Goal: Task Accomplishment & Management: Manage account settings

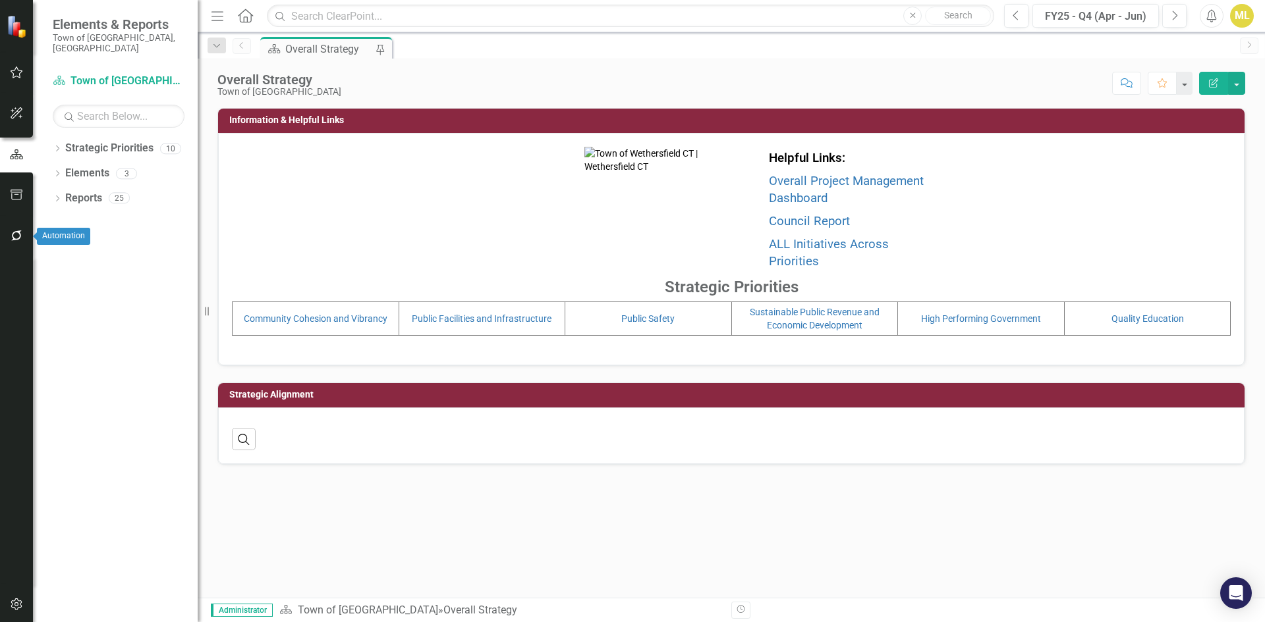
click at [12, 234] on icon "button" at bounding box center [17, 236] width 14 height 11
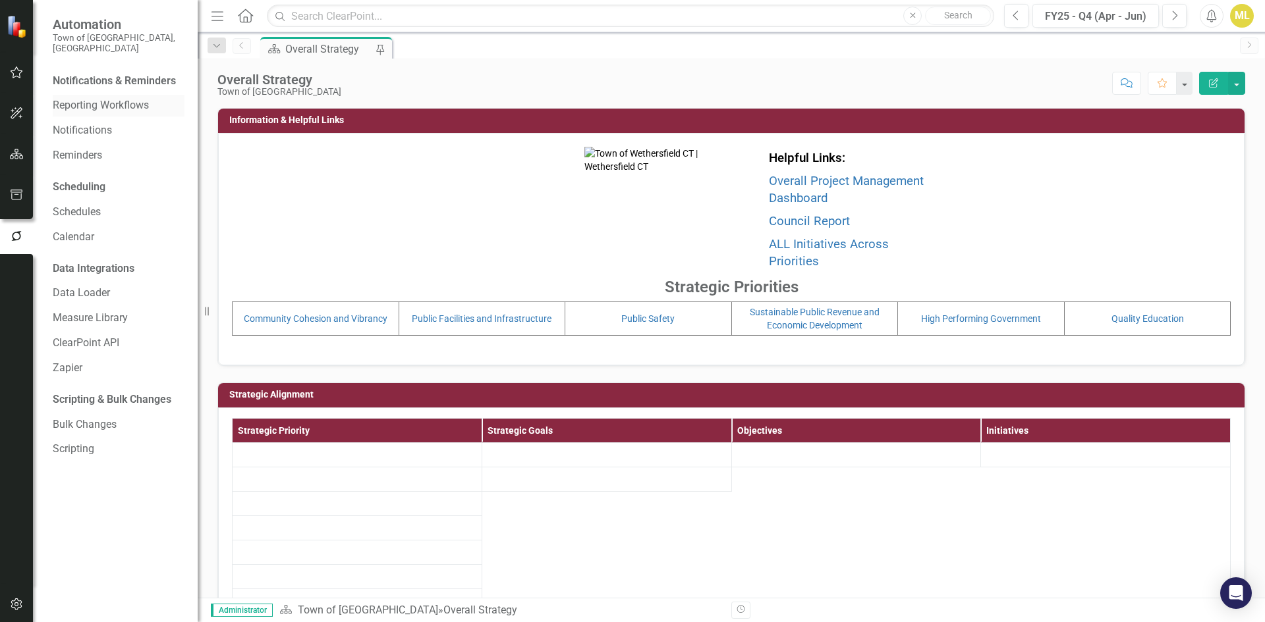
click at [94, 98] on link "Reporting Workflows" at bounding box center [119, 105] width 132 height 15
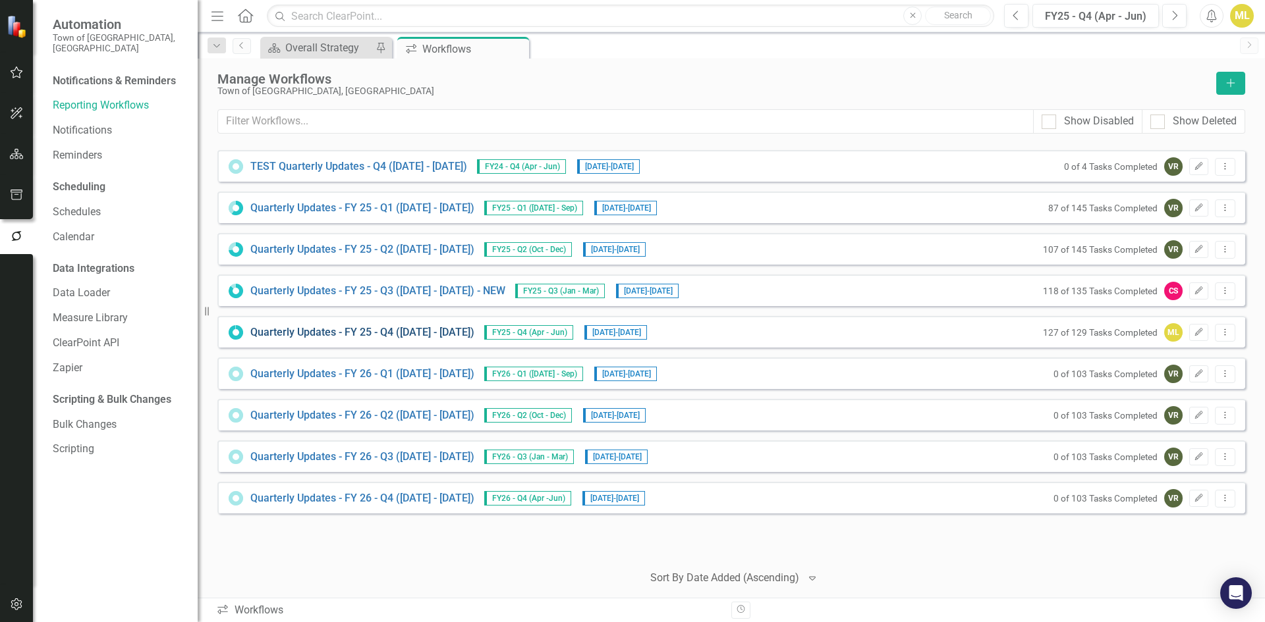
click at [406, 335] on link "Quarterly Updates - FY 25 - Q4 (April 1, 2025 - June 30, 2025)" at bounding box center [362, 332] width 224 height 15
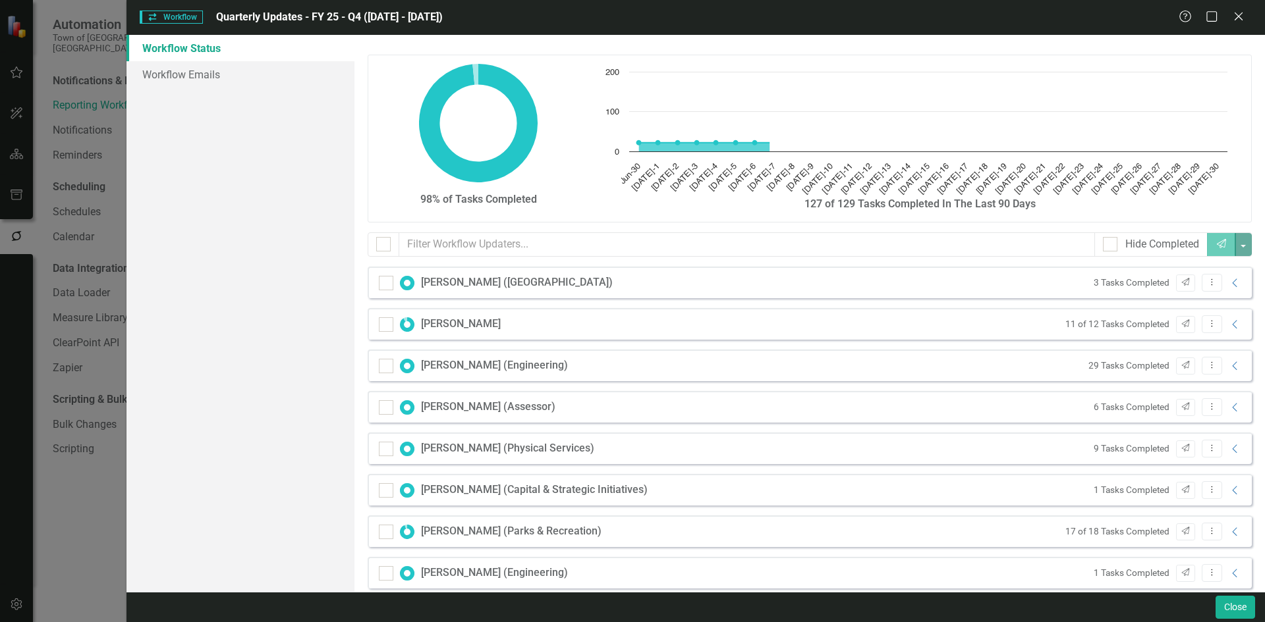
checkbox input "false"
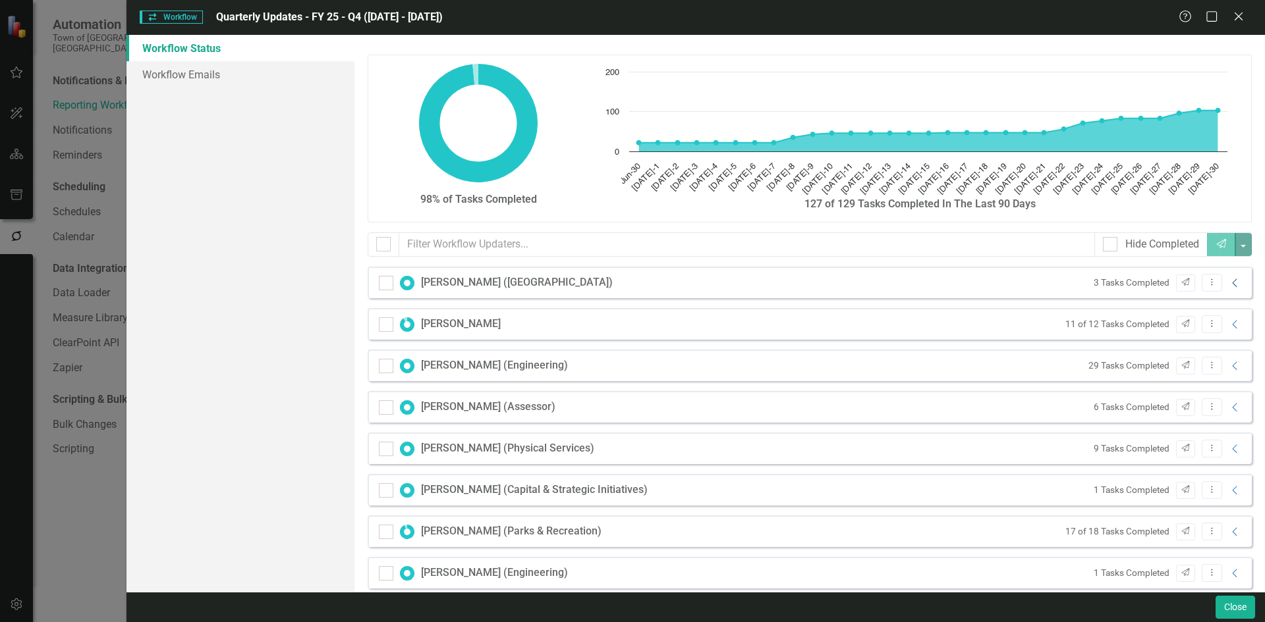
click at [1228, 286] on icon "Collapse" at bounding box center [1234, 283] width 13 height 11
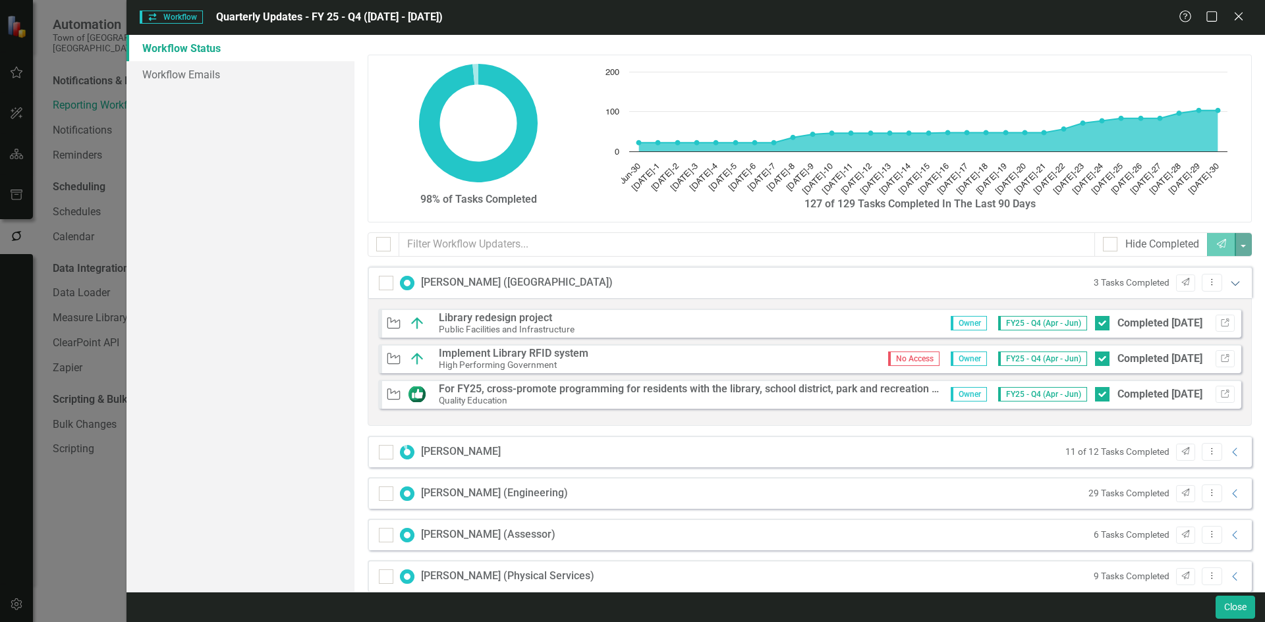
click at [1228, 286] on icon "Expanded" at bounding box center [1234, 283] width 13 height 11
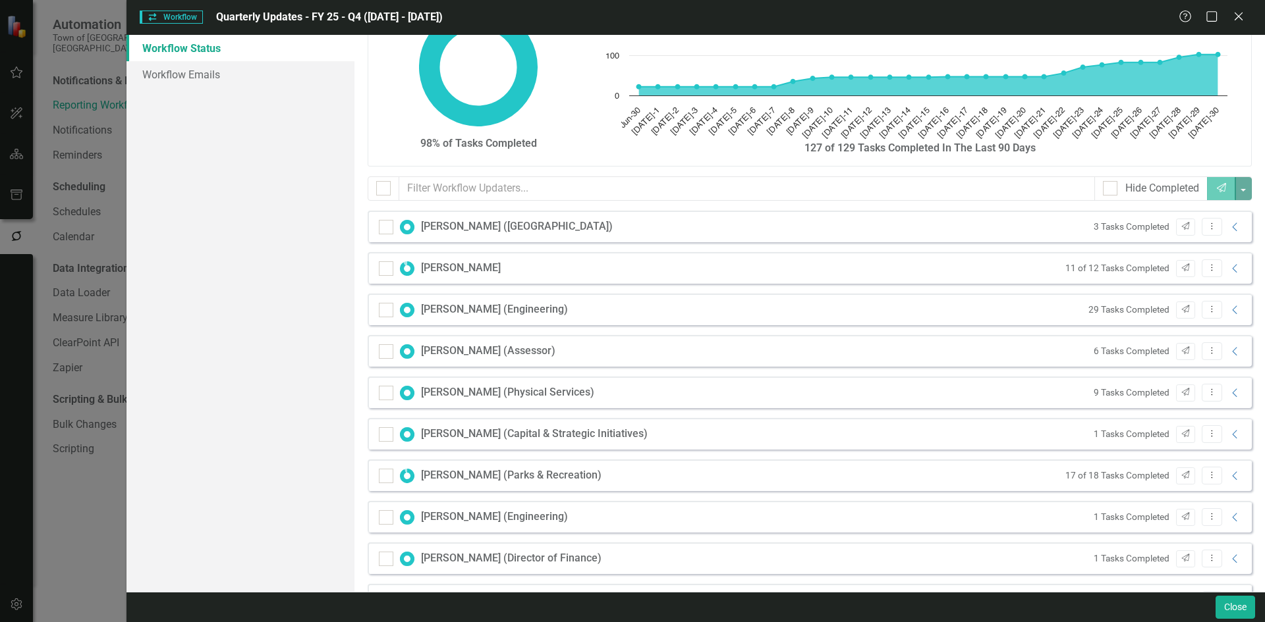
scroll to position [132, 0]
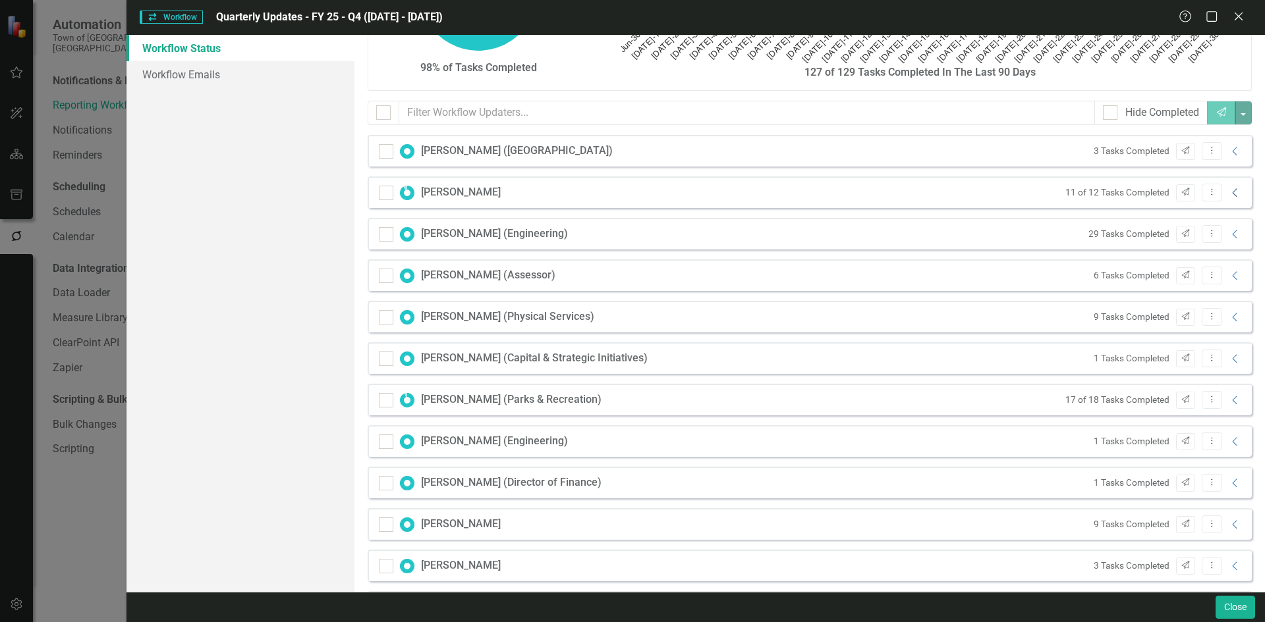
click at [1228, 192] on icon "Collapse" at bounding box center [1234, 193] width 13 height 11
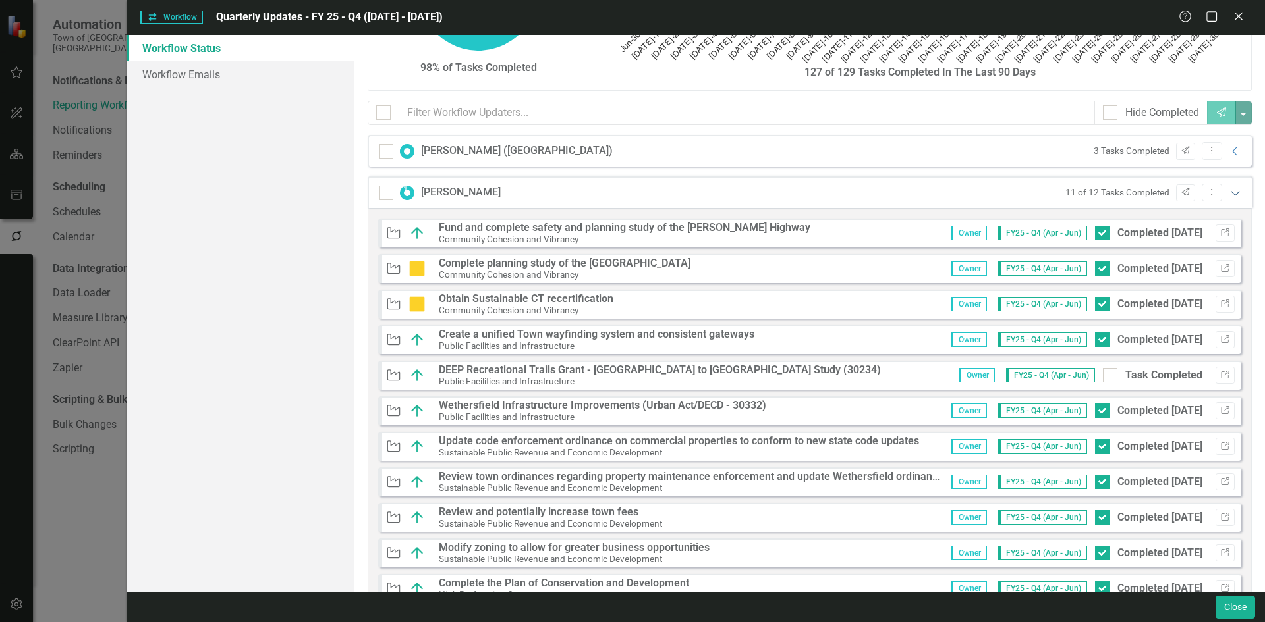
click at [1228, 192] on icon "Expanded" at bounding box center [1234, 193] width 13 height 11
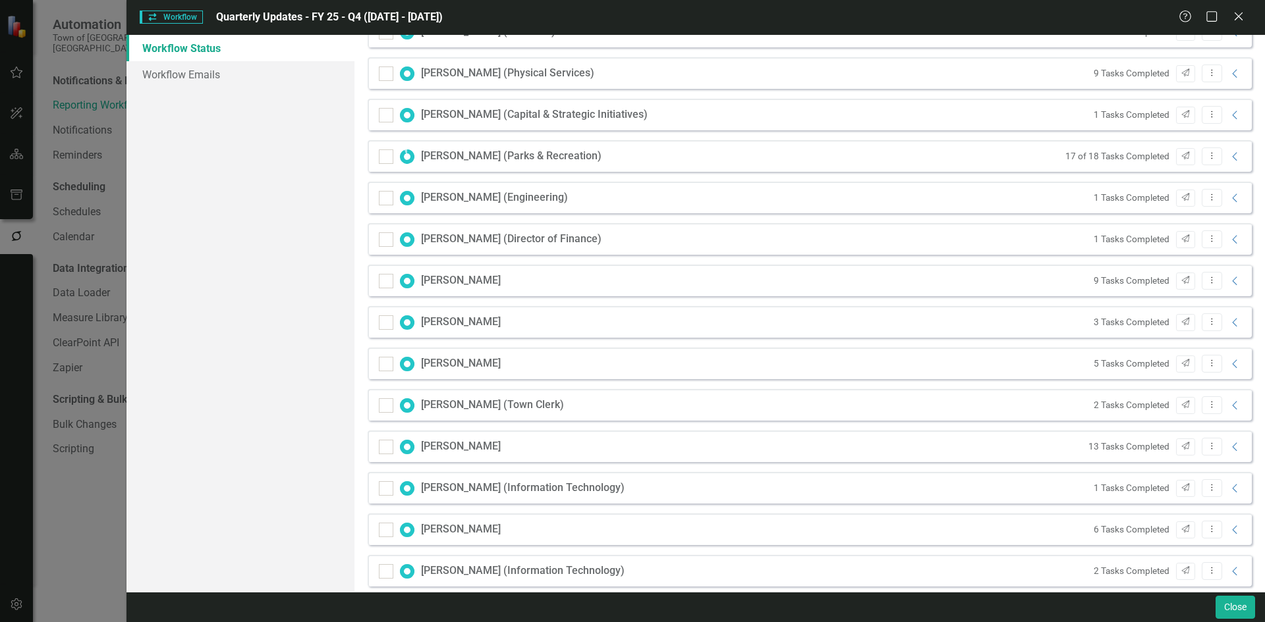
scroll to position [431, 0]
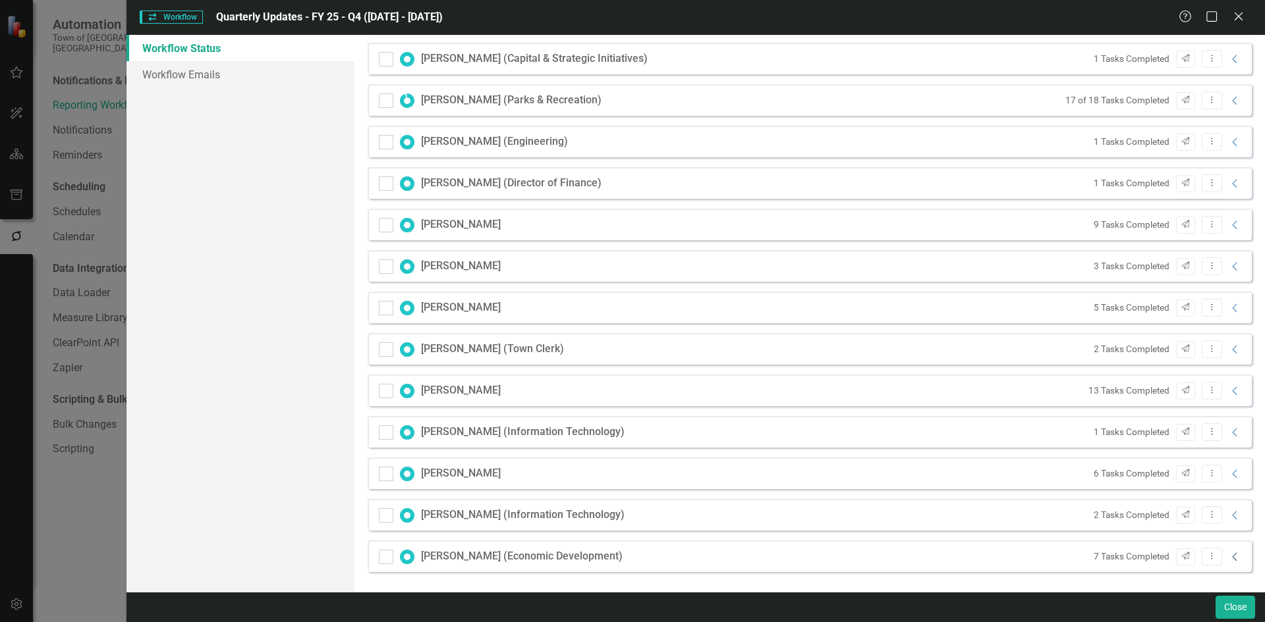
click at [1228, 557] on icon "Collapse" at bounding box center [1234, 557] width 13 height 11
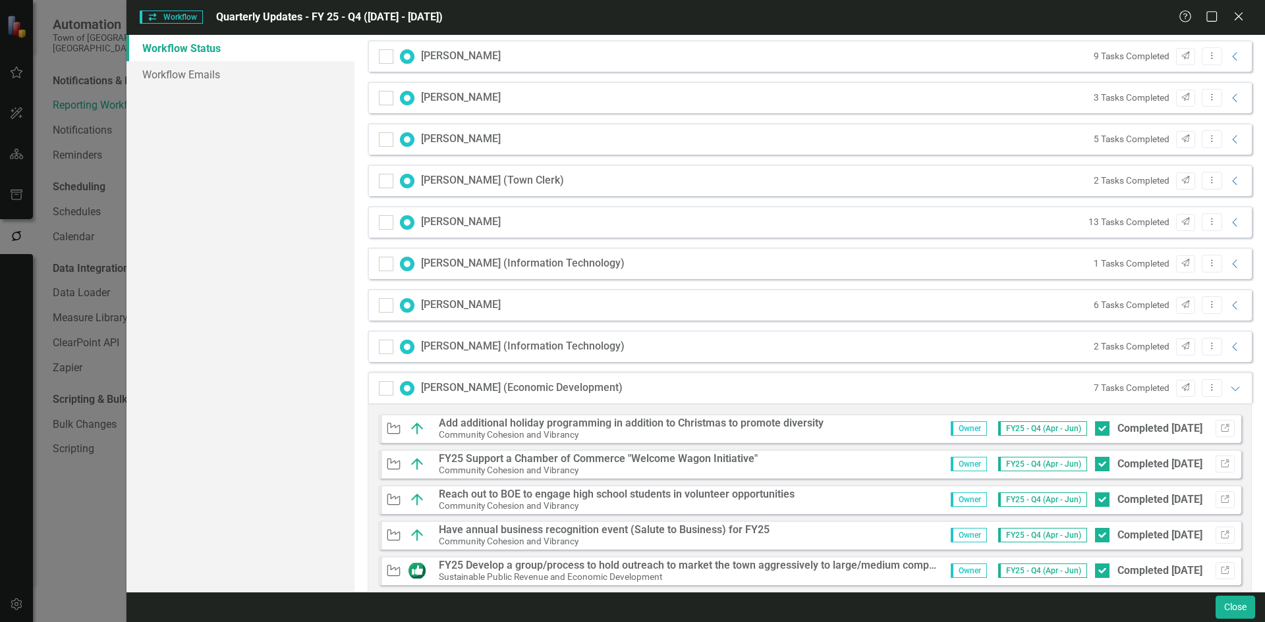
scroll to position [702, 0]
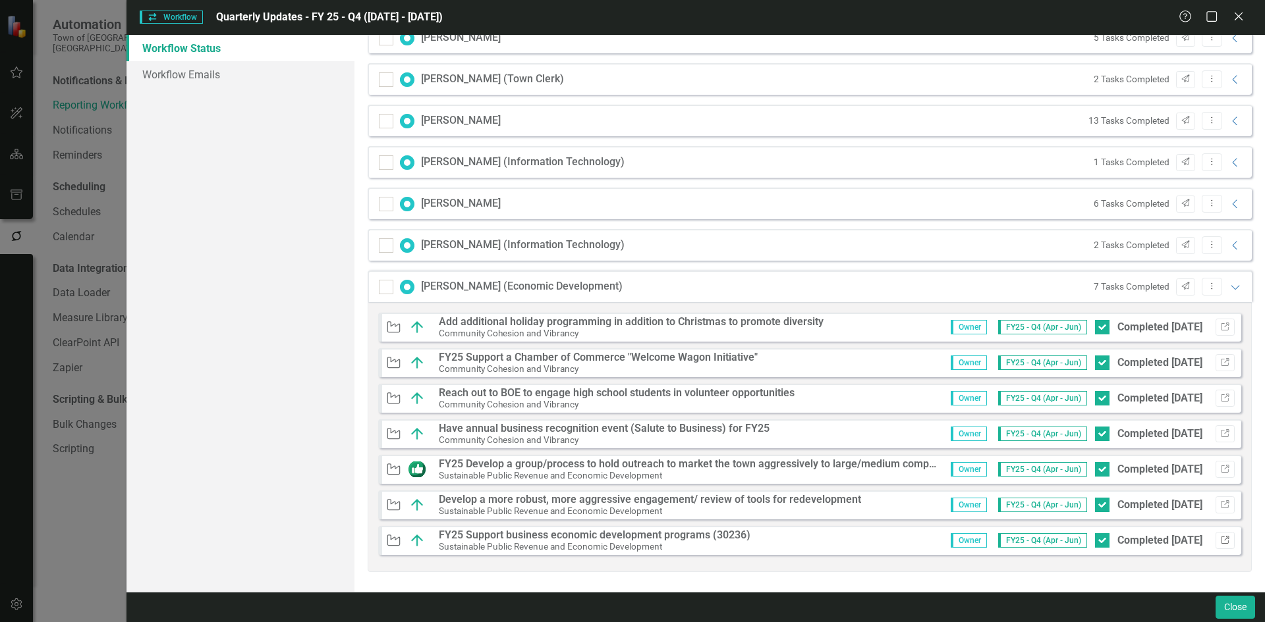
click at [1221, 538] on icon "button" at bounding box center [1225, 540] width 8 height 8
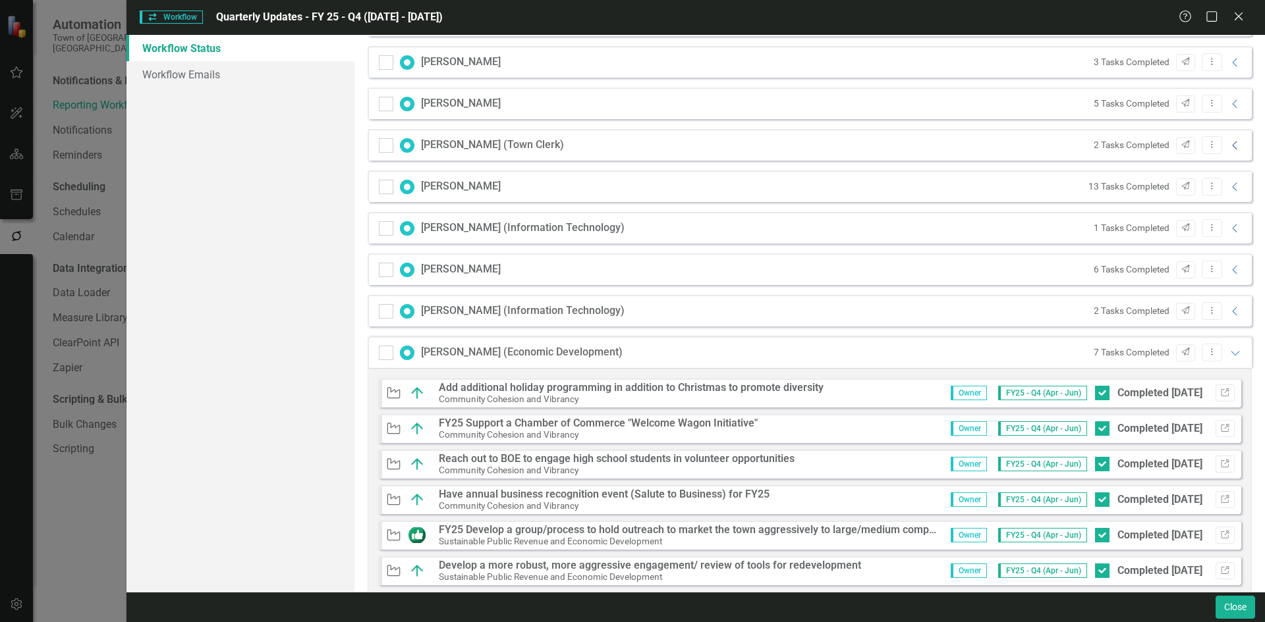
click at [1230, 145] on icon "Collapse" at bounding box center [1234, 145] width 13 height 11
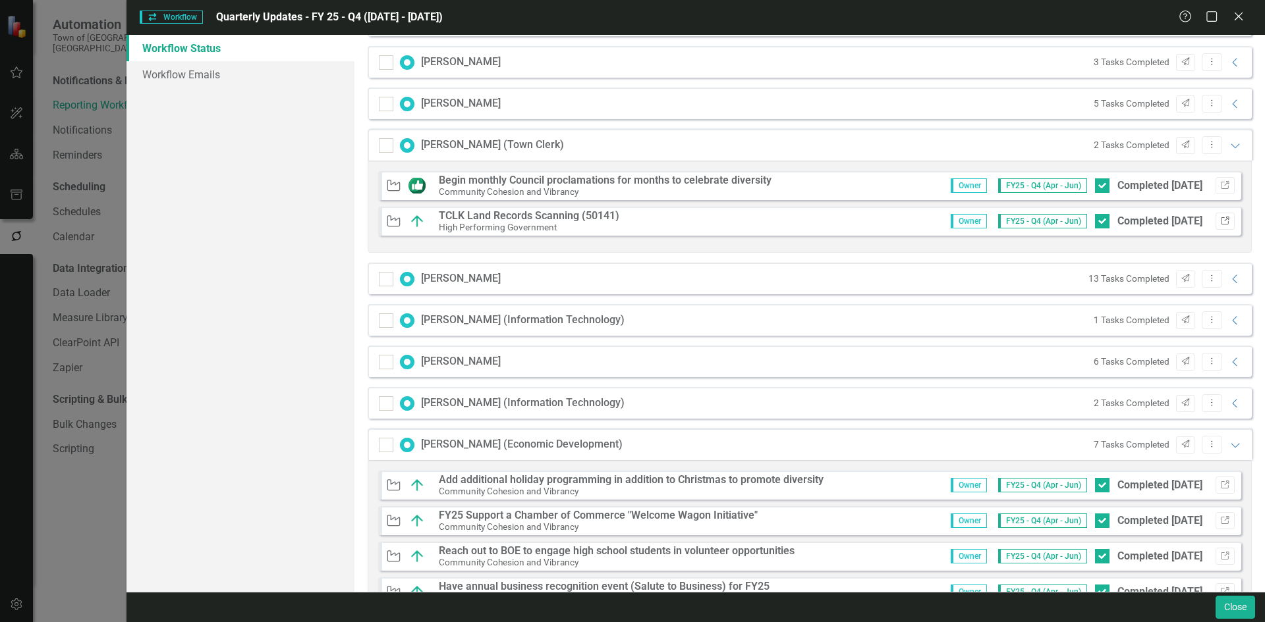
click at [1222, 221] on button "Link" at bounding box center [1224, 221] width 19 height 17
click at [1213, 150] on div "2 Tasks Completed Send Dropdown Menu Expanded" at bounding box center [1164, 145] width 155 height 18
click at [1227, 151] on div "2 Tasks Completed Send Dropdown Menu Expanded" at bounding box center [1164, 145] width 155 height 18
click at [1228, 147] on icon "Expanded" at bounding box center [1234, 145] width 13 height 11
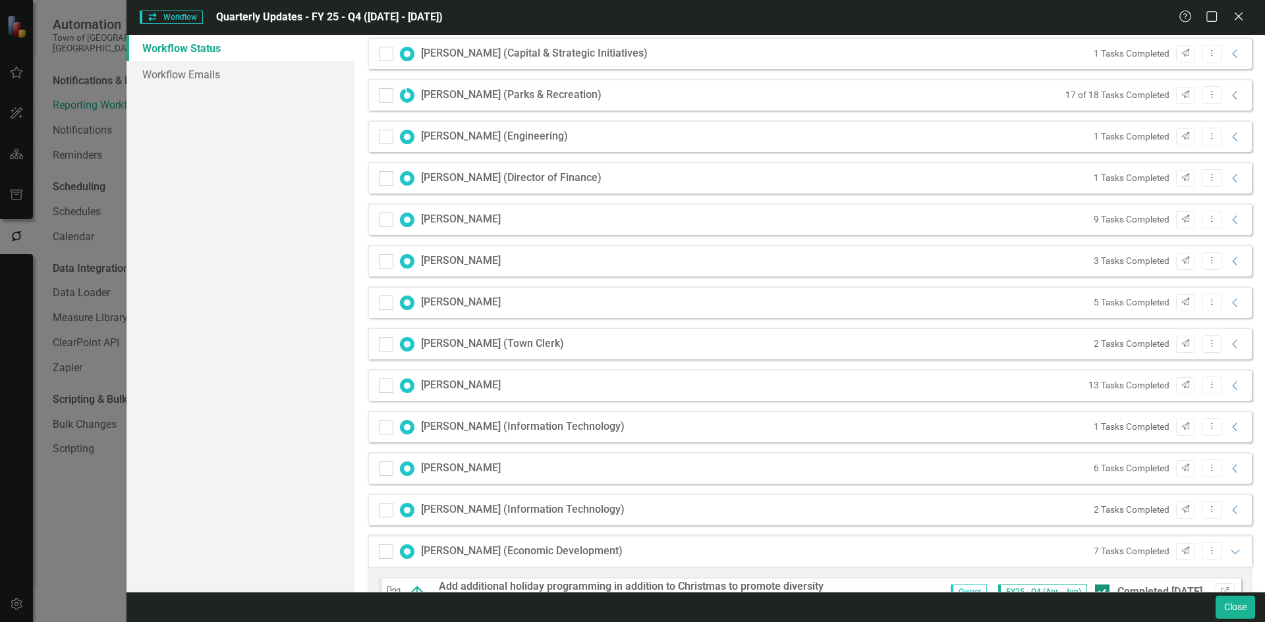
scroll to position [702, 0]
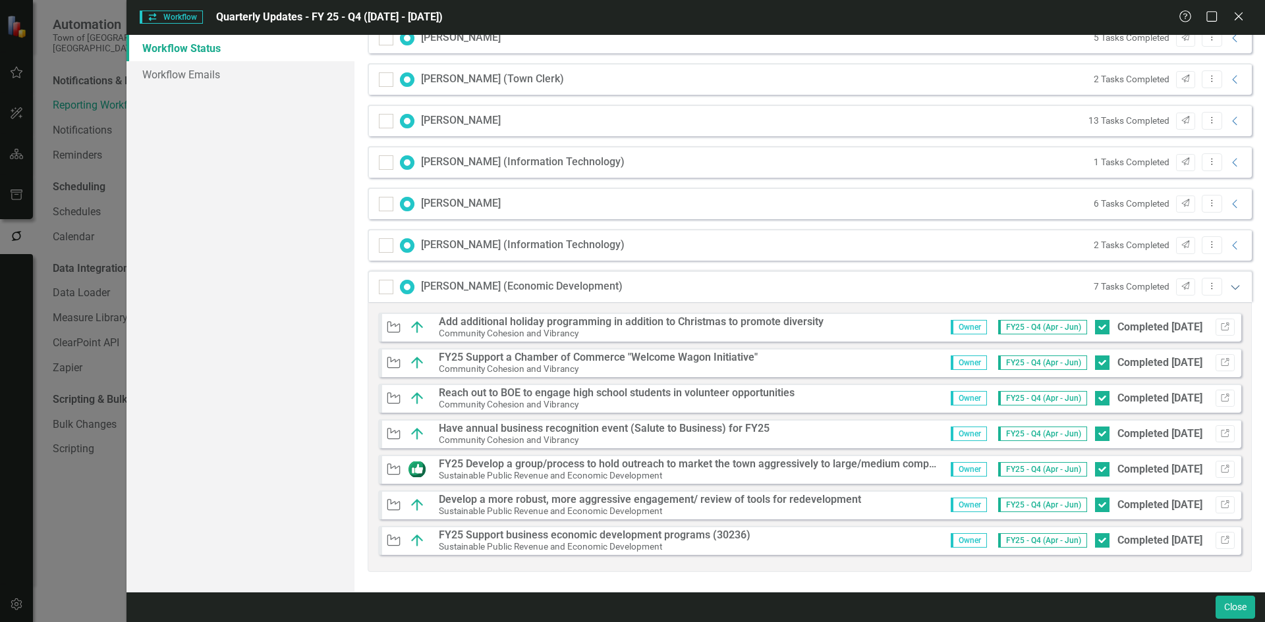
click at [1228, 288] on icon "Expanded" at bounding box center [1234, 287] width 13 height 11
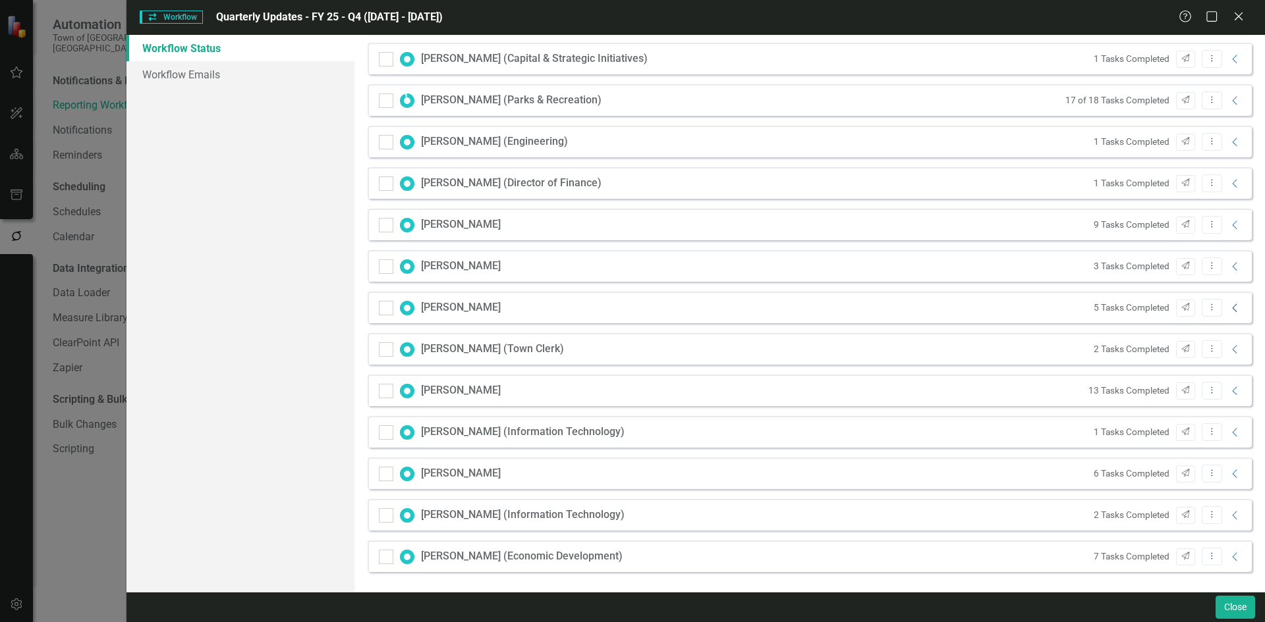
click at [1228, 308] on icon "Collapse" at bounding box center [1234, 308] width 13 height 11
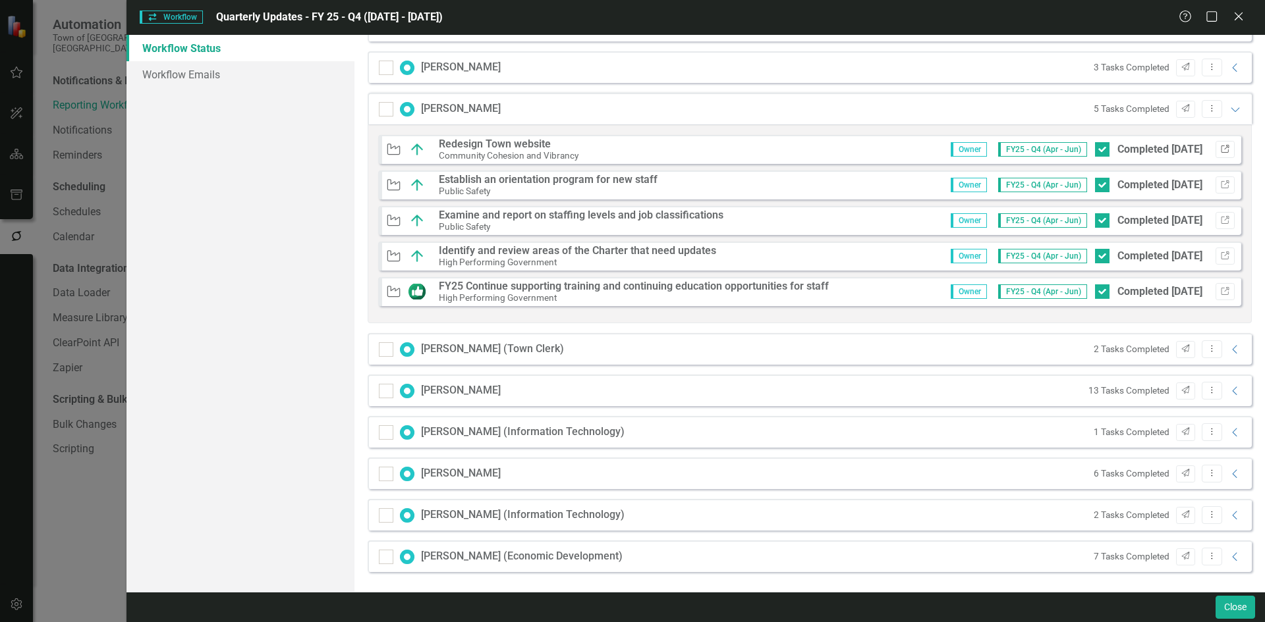
click at [1215, 142] on button "Link" at bounding box center [1224, 149] width 19 height 17
click at [1219, 115] on div "5 Tasks Completed Send Dropdown Menu Expanded" at bounding box center [1164, 109] width 155 height 18
click at [1228, 111] on icon "Expanded" at bounding box center [1234, 109] width 13 height 11
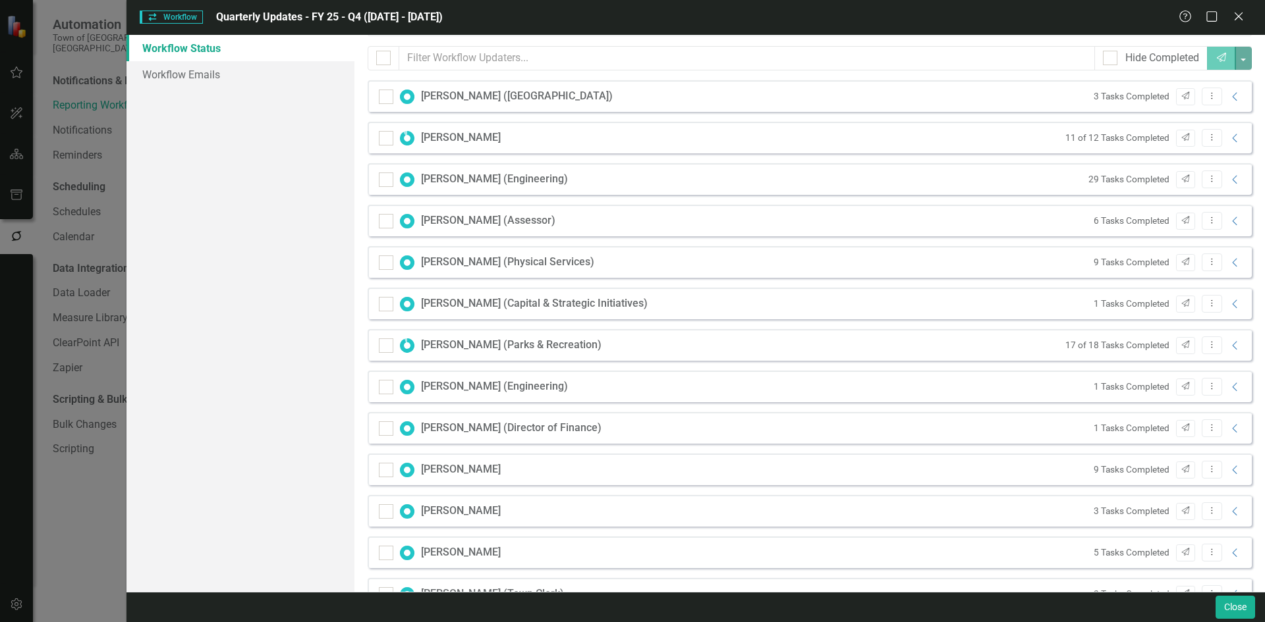
scroll to position [0, 0]
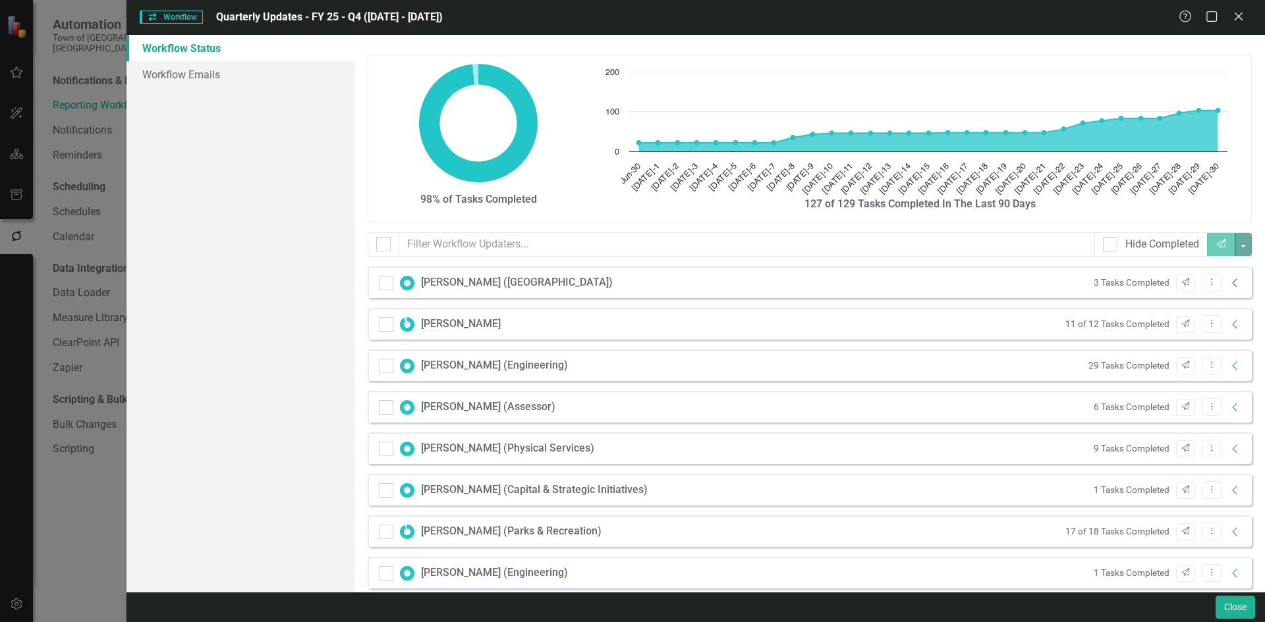
click at [1228, 284] on icon "Collapse" at bounding box center [1234, 283] width 13 height 11
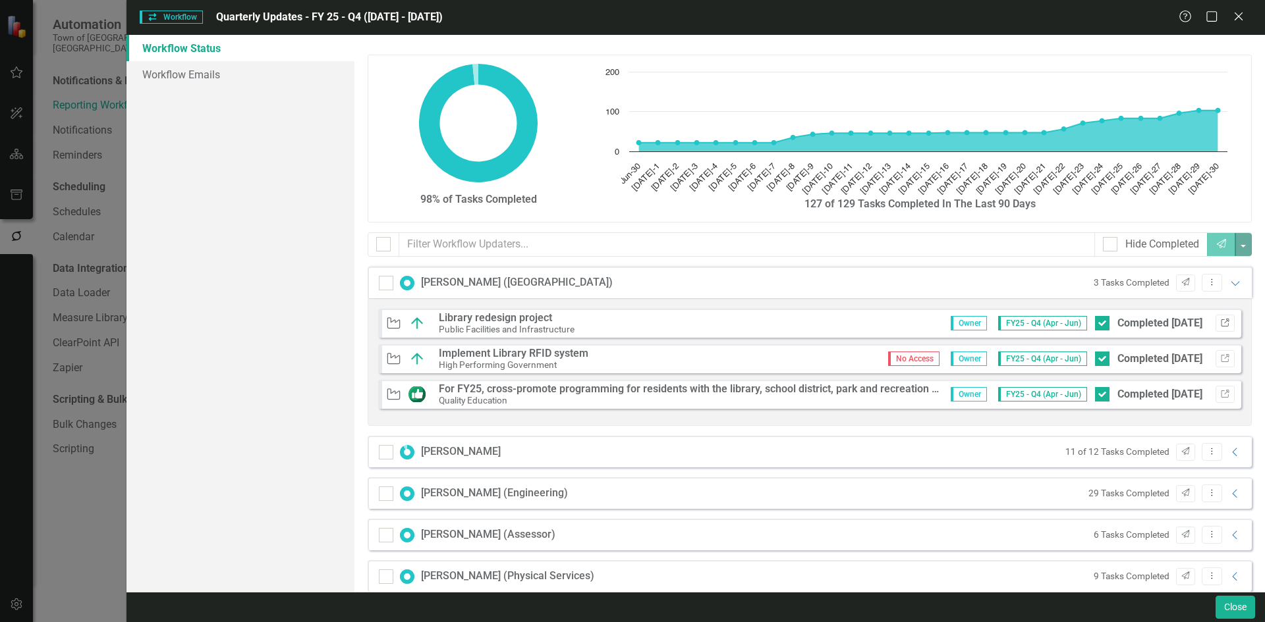
click at [1220, 327] on icon "Link" at bounding box center [1225, 323] width 10 height 8
click at [1228, 280] on icon "Expanded" at bounding box center [1234, 283] width 13 height 11
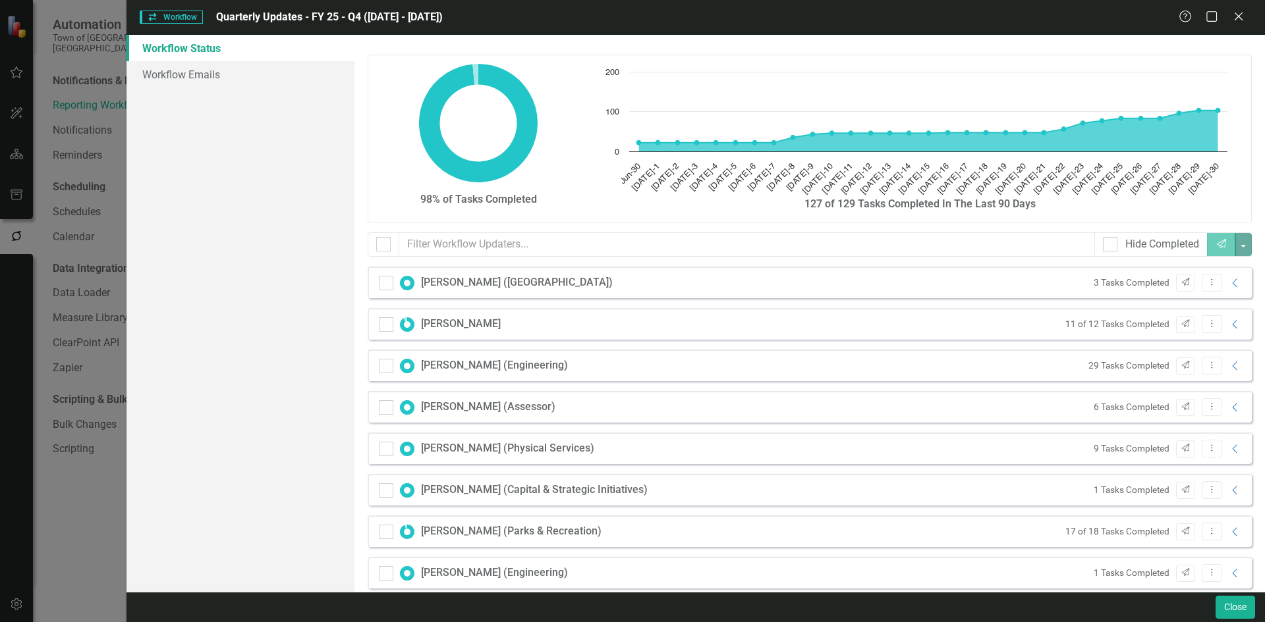
click at [1235, 362] on div "Derrick Gregor (Engineering) 29 Tasks Completed Send Dropdown Menu Collapse" at bounding box center [810, 366] width 884 height 32
click at [1228, 364] on icon "Collapse" at bounding box center [1234, 366] width 13 height 11
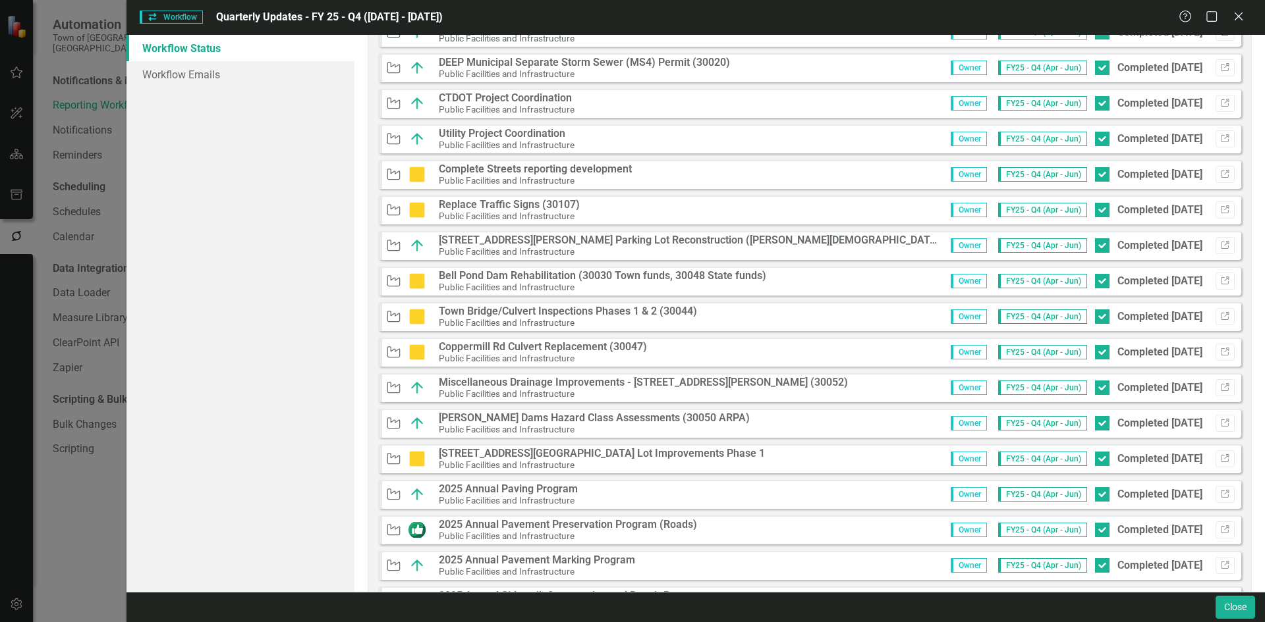
scroll to position [198, 0]
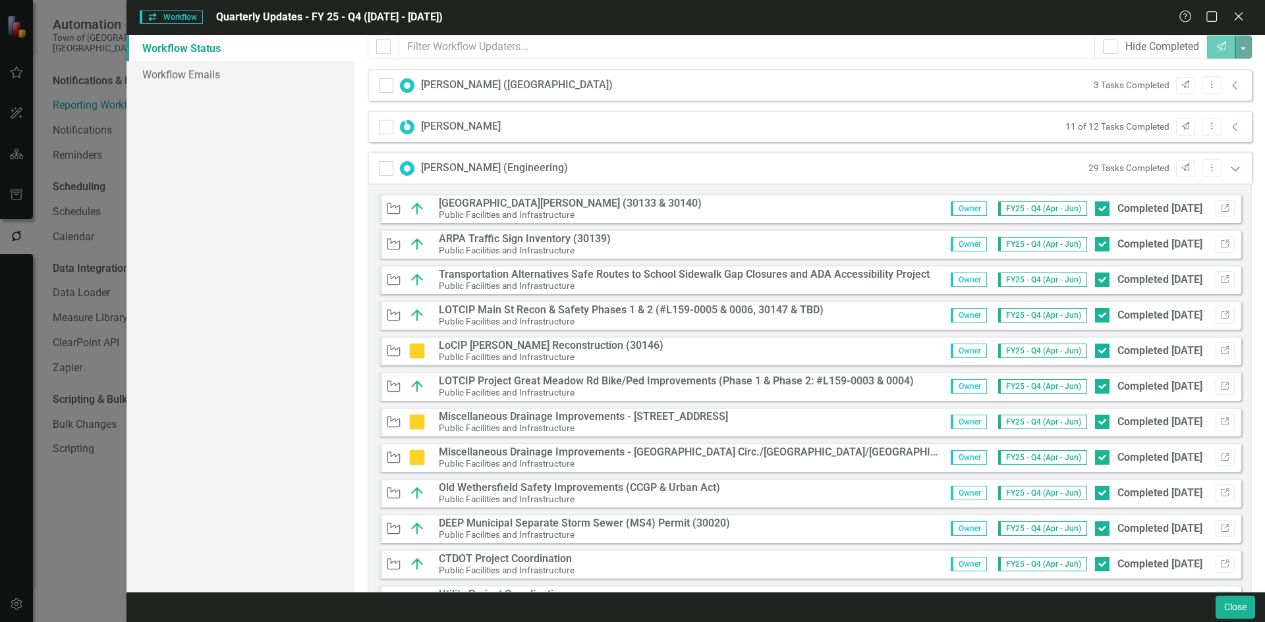
click at [1228, 168] on icon "Expanded" at bounding box center [1234, 168] width 13 height 11
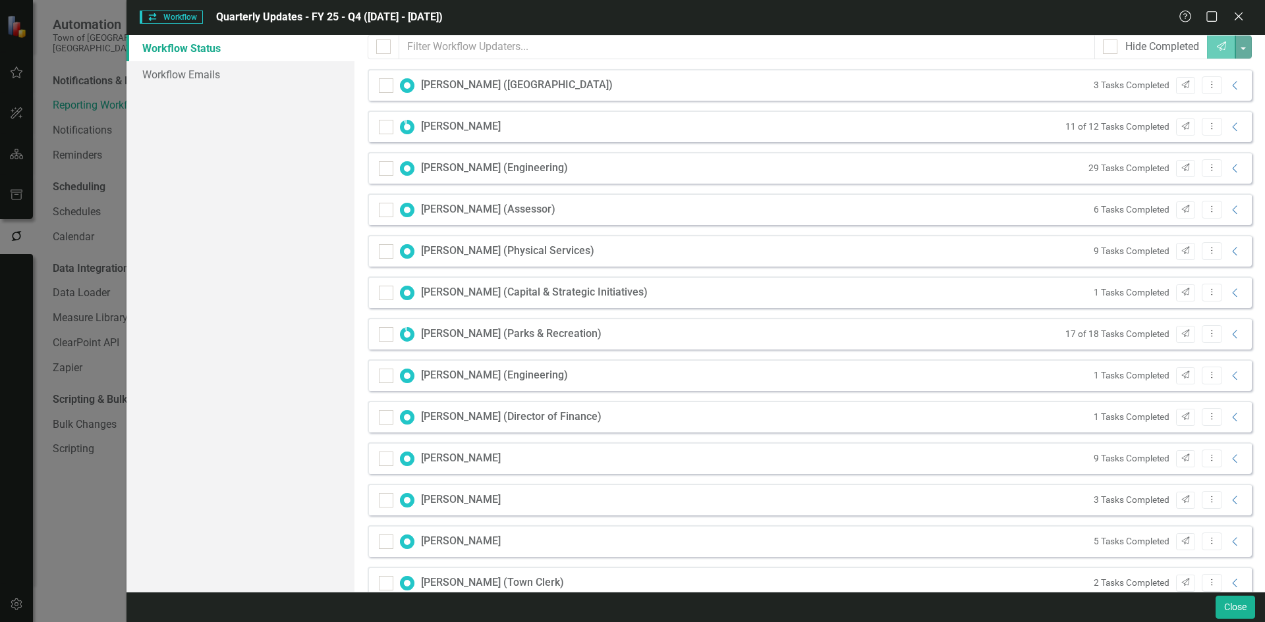
click at [1230, 217] on div "6 Tasks Completed Send Dropdown Menu Collapse" at bounding box center [1164, 210] width 155 height 18
click at [1228, 215] on icon "Collapse" at bounding box center [1234, 210] width 13 height 11
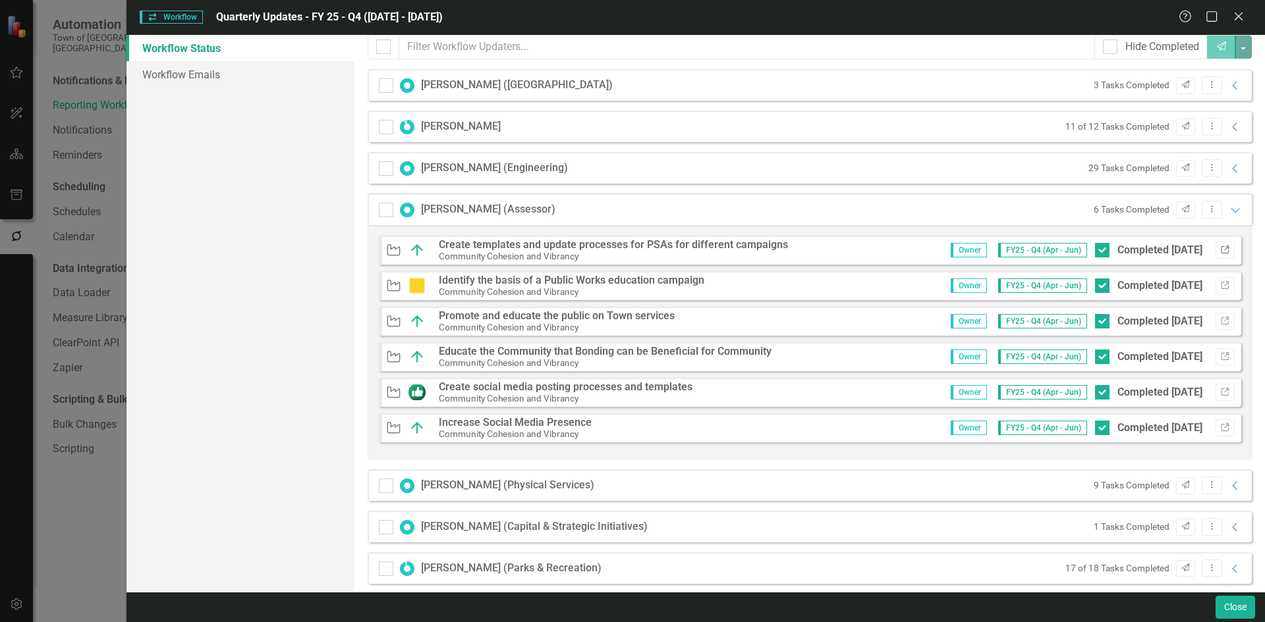
click at [1223, 246] on button "Link" at bounding box center [1224, 250] width 19 height 17
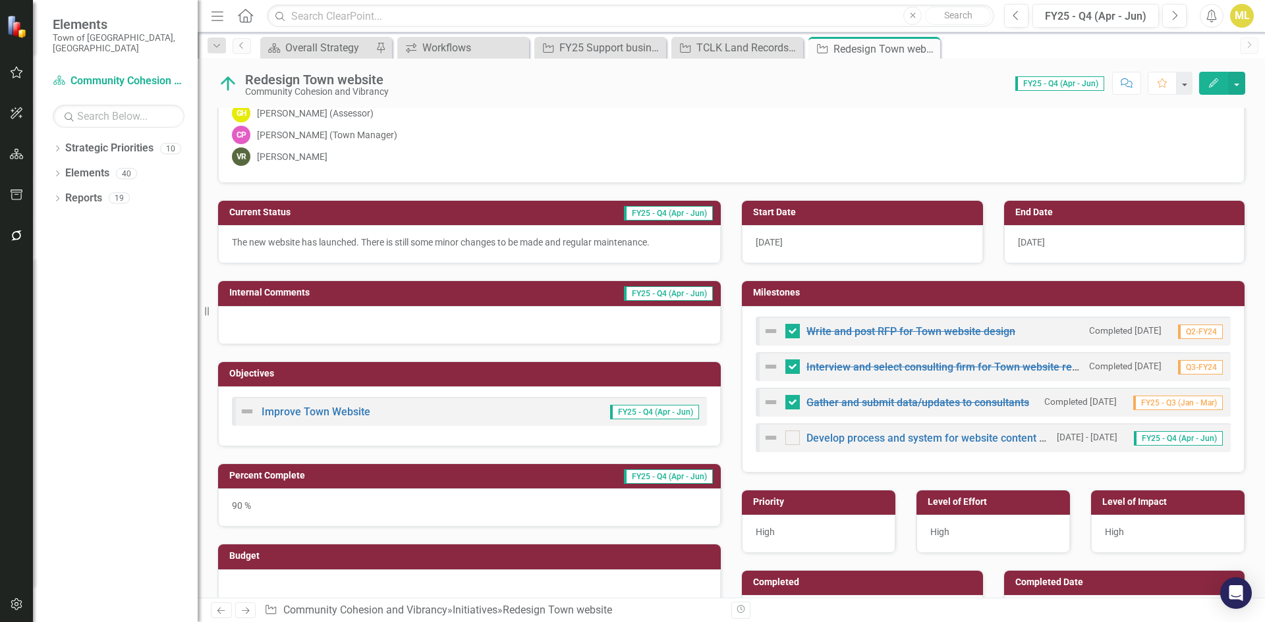
scroll to position [132, 0]
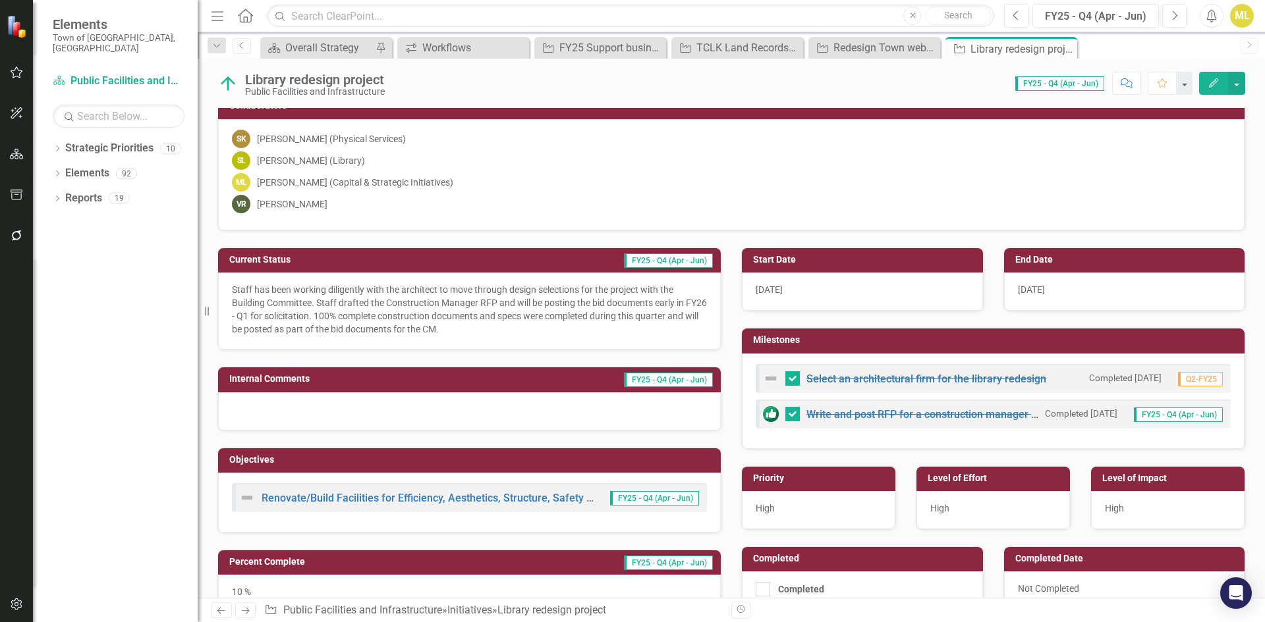
scroll to position [132, 0]
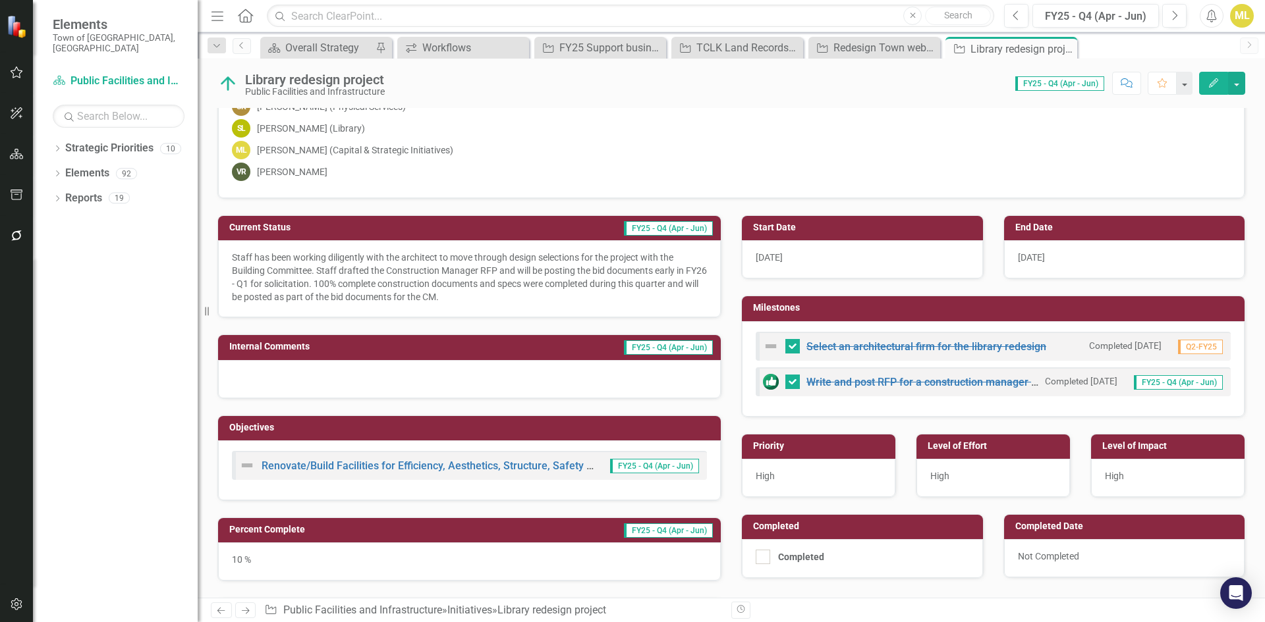
click at [501, 301] on p "Staff has been working diligently with the architect to move through design sel…" at bounding box center [469, 277] width 475 height 53
